Goal: Task Accomplishment & Management: Use online tool/utility

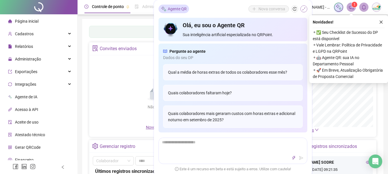
click at [304, 9] on icon "shrink" at bounding box center [304, 9] width 4 height 4
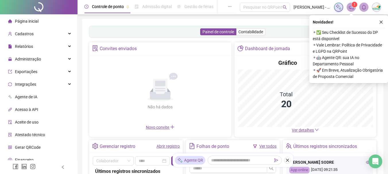
click at [80, 43] on div "Controle de ponto Admissão digital Gestão de férias Painel do DP Folha de pagam…" at bounding box center [233, 145] width 310 height 291
click at [381, 22] on icon "close" at bounding box center [381, 22] width 3 height 3
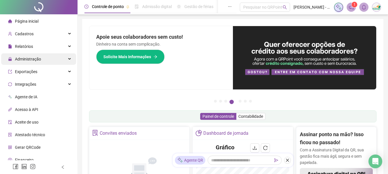
click at [63, 58] on div "Administração" at bounding box center [38, 58] width 75 height 11
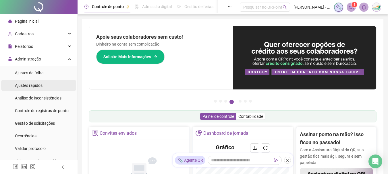
click at [33, 85] on span "Ajustes rápidos" at bounding box center [29, 85] width 28 height 5
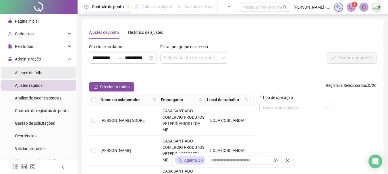
click at [37, 73] on span "Ajustes da folha" at bounding box center [29, 73] width 29 height 5
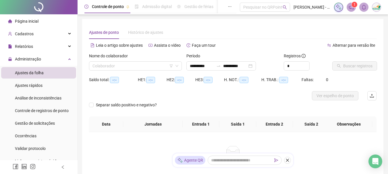
type input "**********"
click at [131, 67] on input "search" at bounding box center [132, 66] width 81 height 9
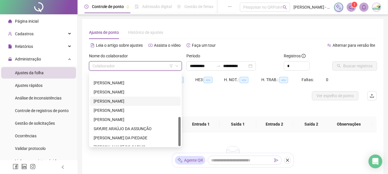
scroll to position [110, 0]
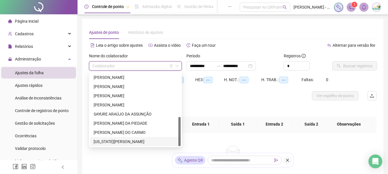
click at [121, 141] on div "[US_STATE][PERSON_NAME]" at bounding box center [136, 142] width 84 height 6
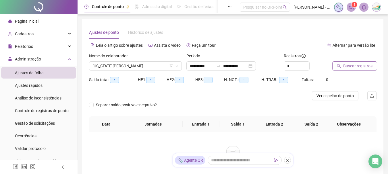
click at [358, 67] on span "Buscar registros" at bounding box center [357, 66] width 29 height 6
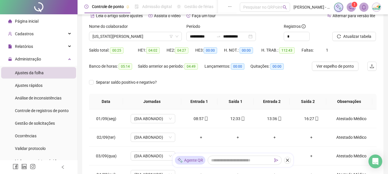
scroll to position [0, 0]
